Goal: Obtain resource: Obtain resource

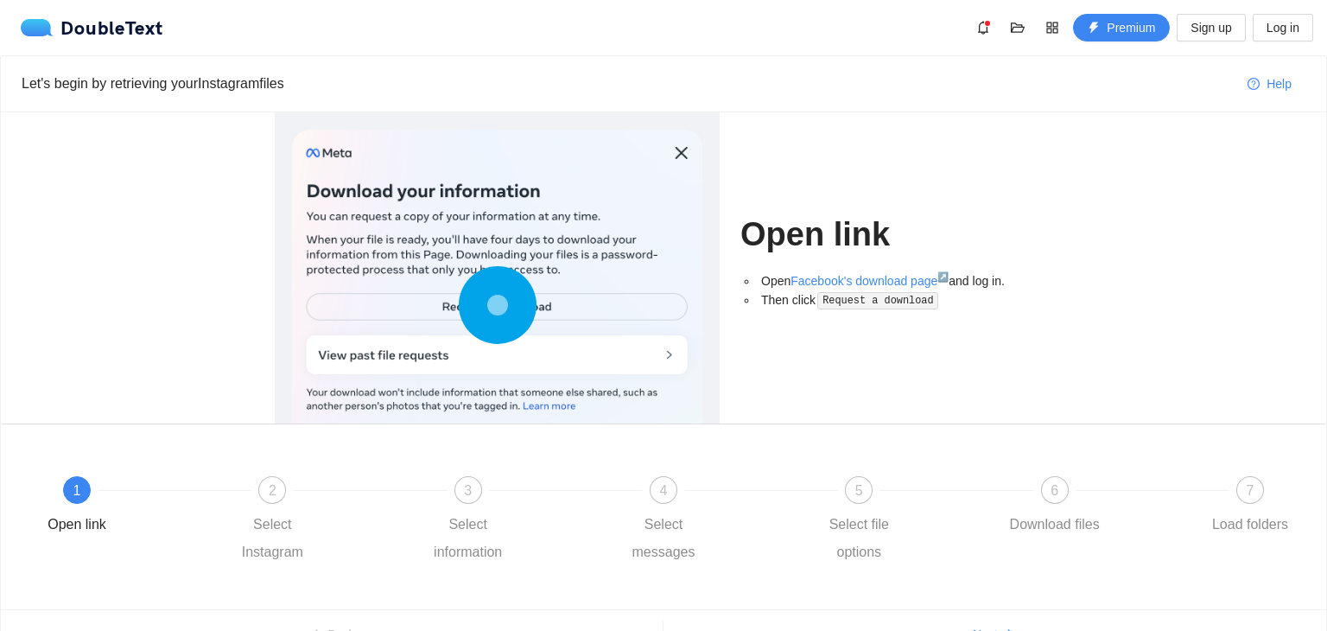
click at [555, 305] on div at bounding box center [497, 309] width 410 height 359
click at [595, 312] on div at bounding box center [497, 309] width 410 height 359
click at [855, 296] on code "Request a download" at bounding box center [877, 300] width 121 height 17
click at [575, 362] on div at bounding box center [497, 309] width 410 height 359
click at [844, 276] on link "Facebook's download page ↗" at bounding box center [870, 281] width 158 height 14
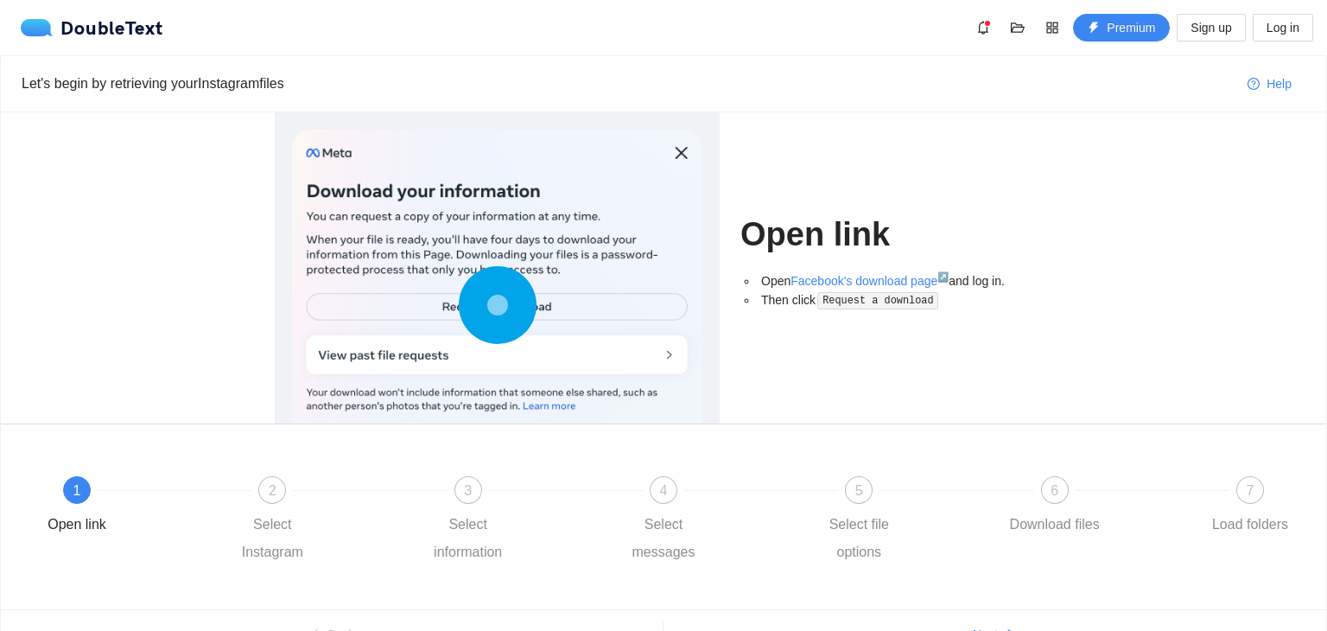
click at [10, 9] on div "DoubleText Premium Sign up Log in" at bounding box center [663, 27] width 1327 height 55
click at [814, 283] on link "Facebook's download page ↗" at bounding box center [870, 281] width 158 height 14
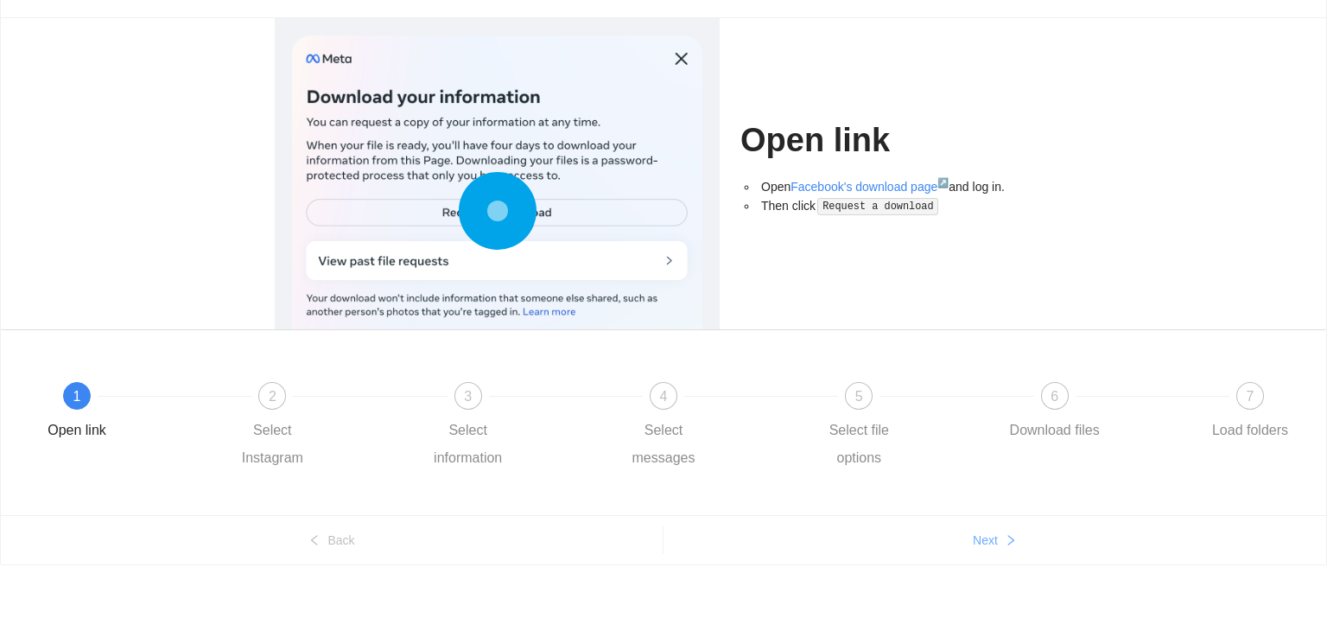
click at [982, 547] on span "Next" at bounding box center [985, 540] width 25 height 19
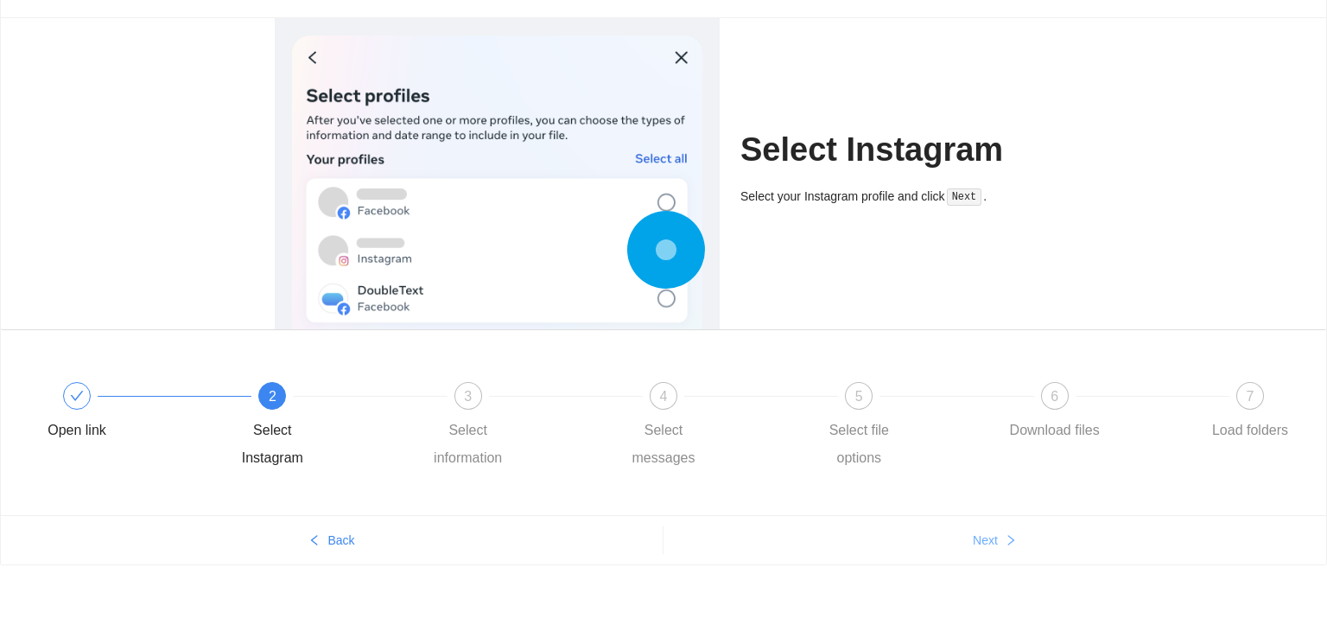
click at [982, 547] on span "Next" at bounding box center [985, 540] width 25 height 19
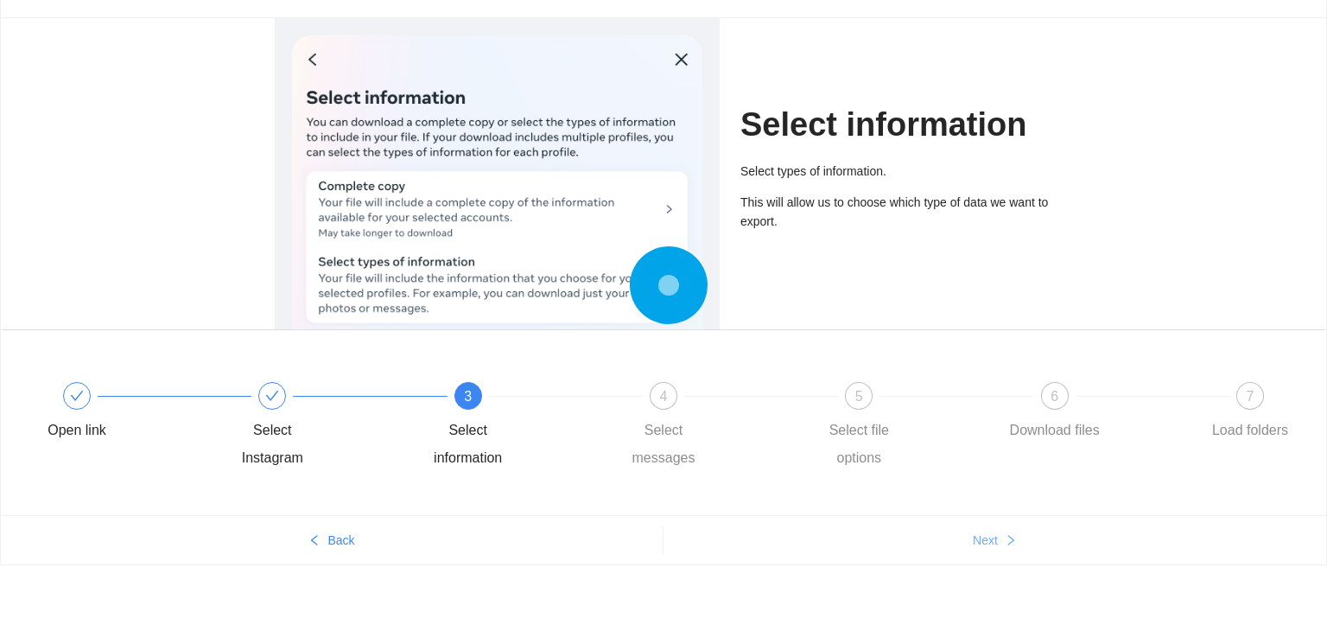
click at [984, 549] on button "Next" at bounding box center [995, 540] width 663 height 28
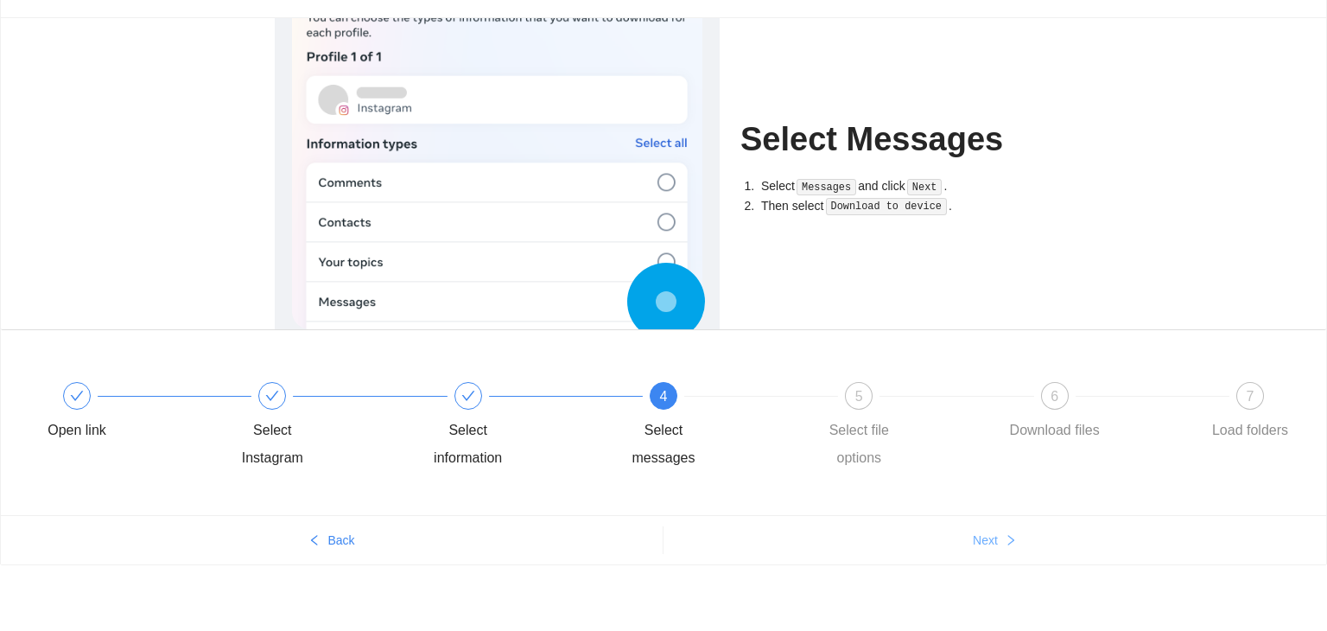
click at [984, 549] on button "Next" at bounding box center [995, 540] width 663 height 28
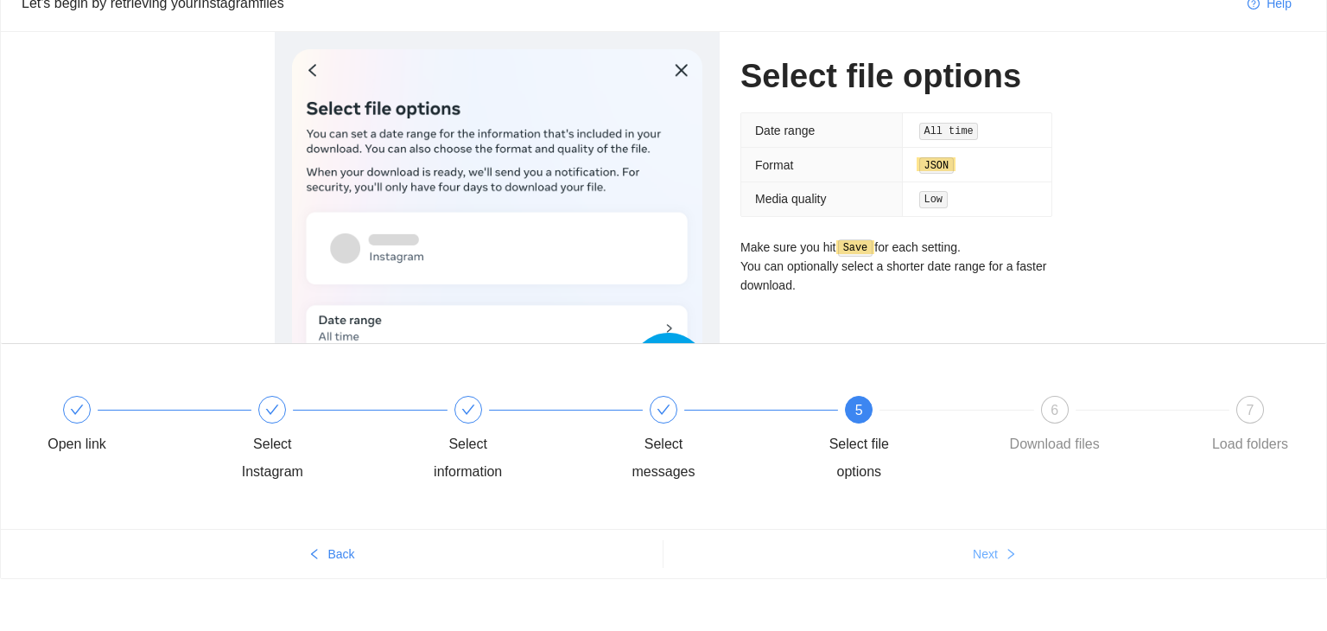
scroll to position [77, 0]
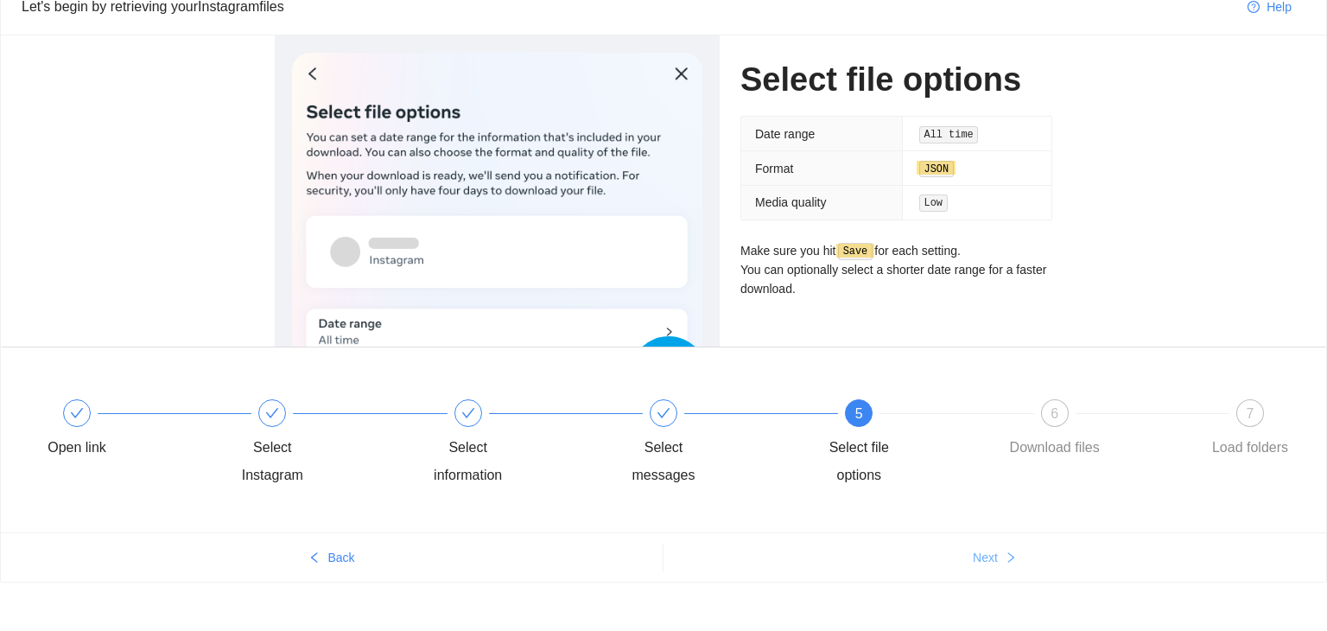
click at [988, 562] on span "Next" at bounding box center [985, 557] width 25 height 19
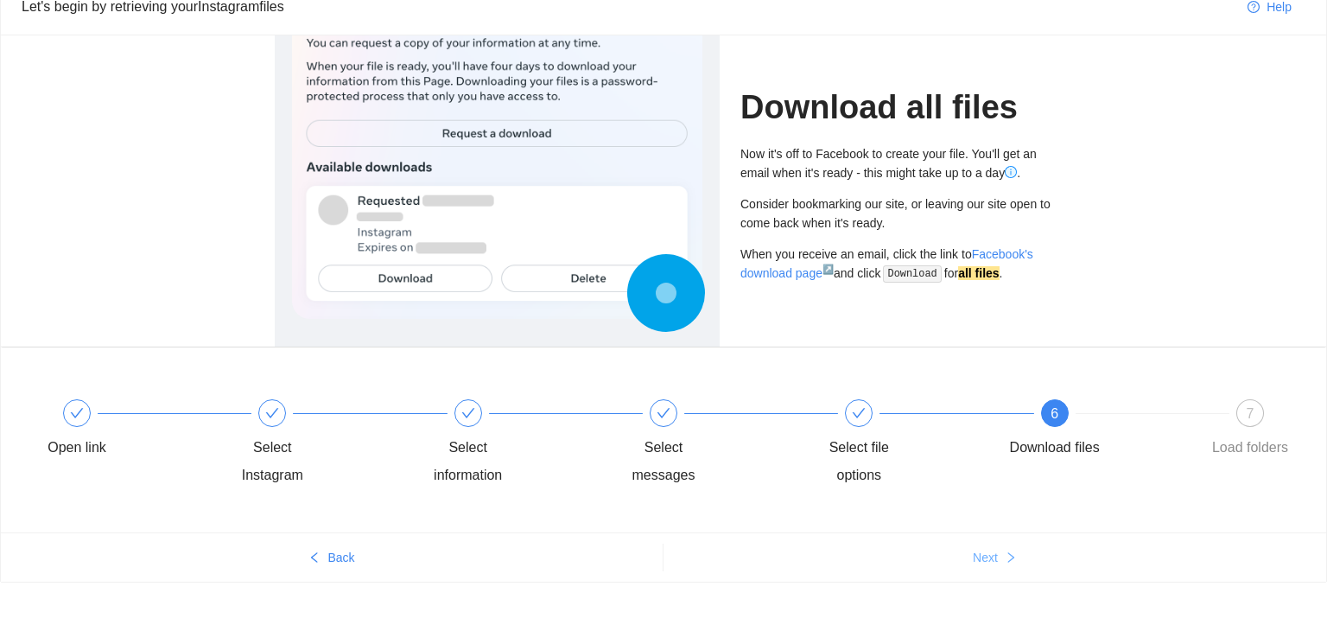
click at [990, 567] on button "Next" at bounding box center [995, 557] width 663 height 28
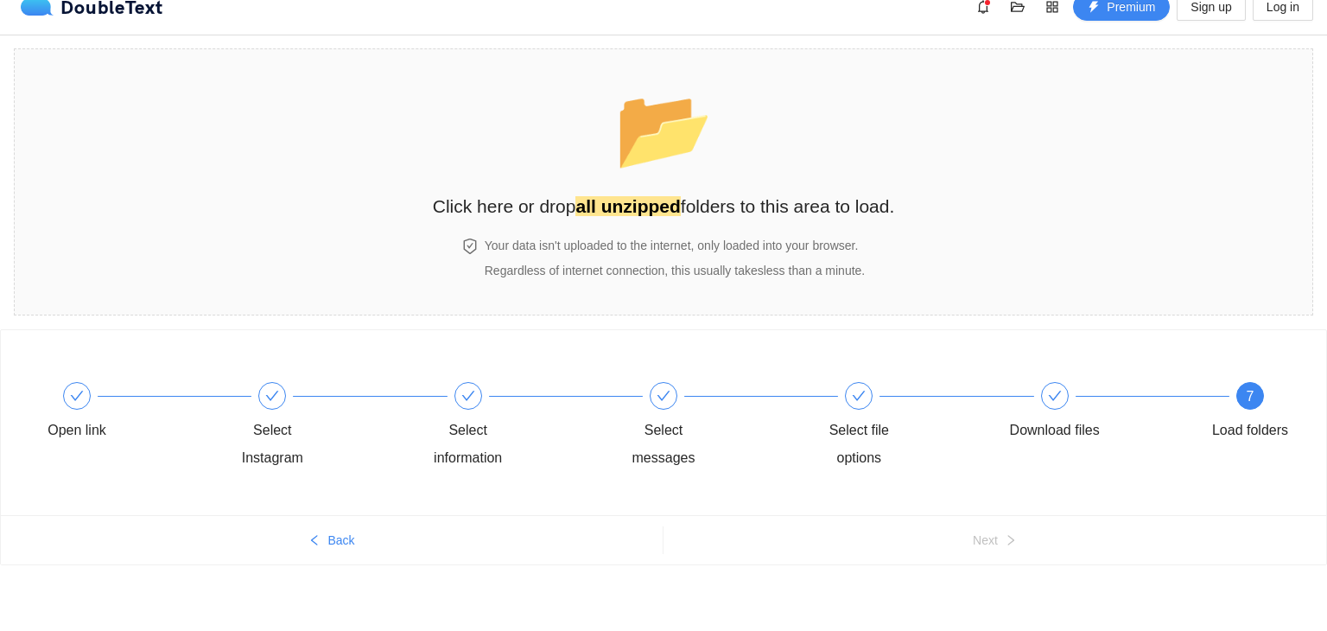
scroll to position [0, 0]
